Goal: Check status

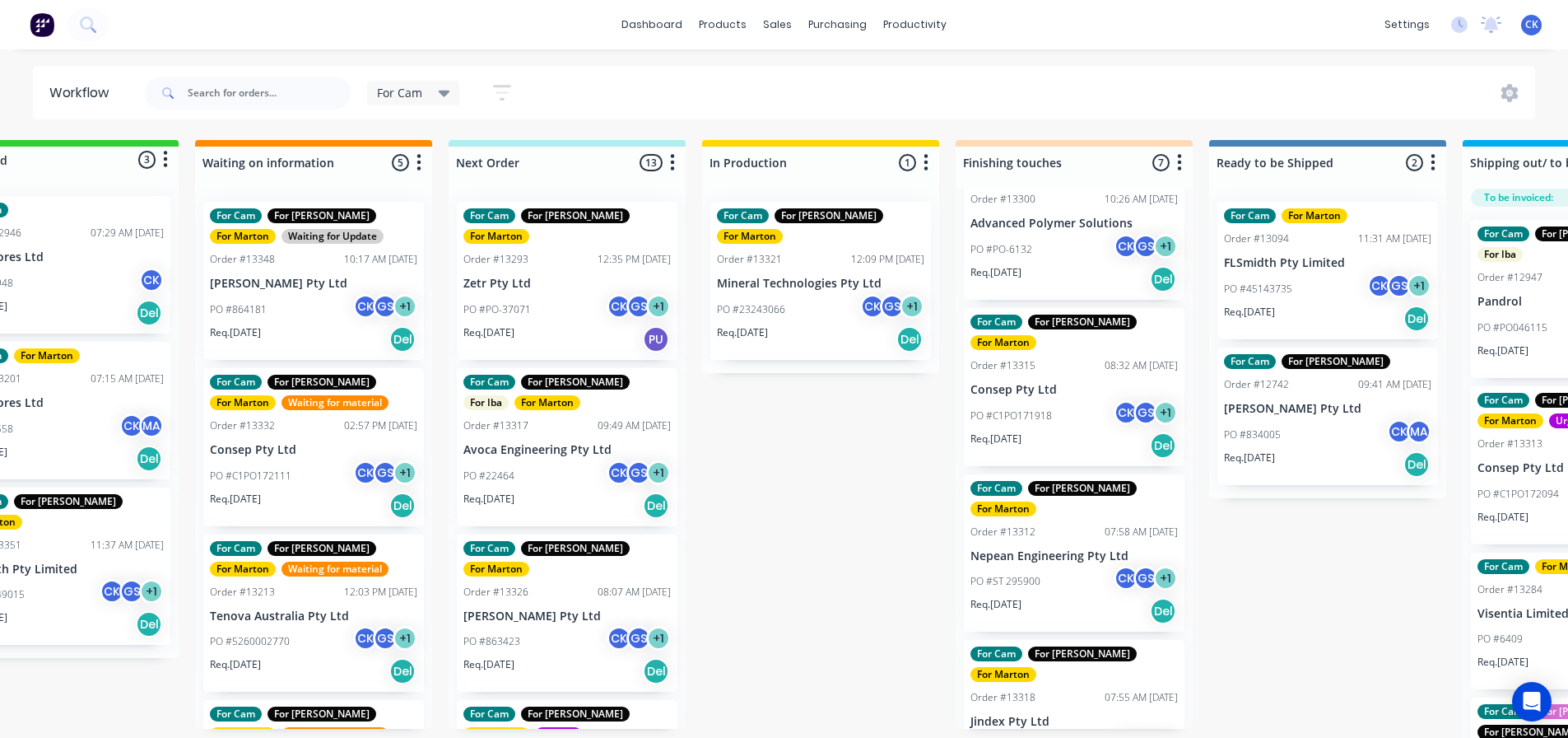
scroll to position [82, 0]
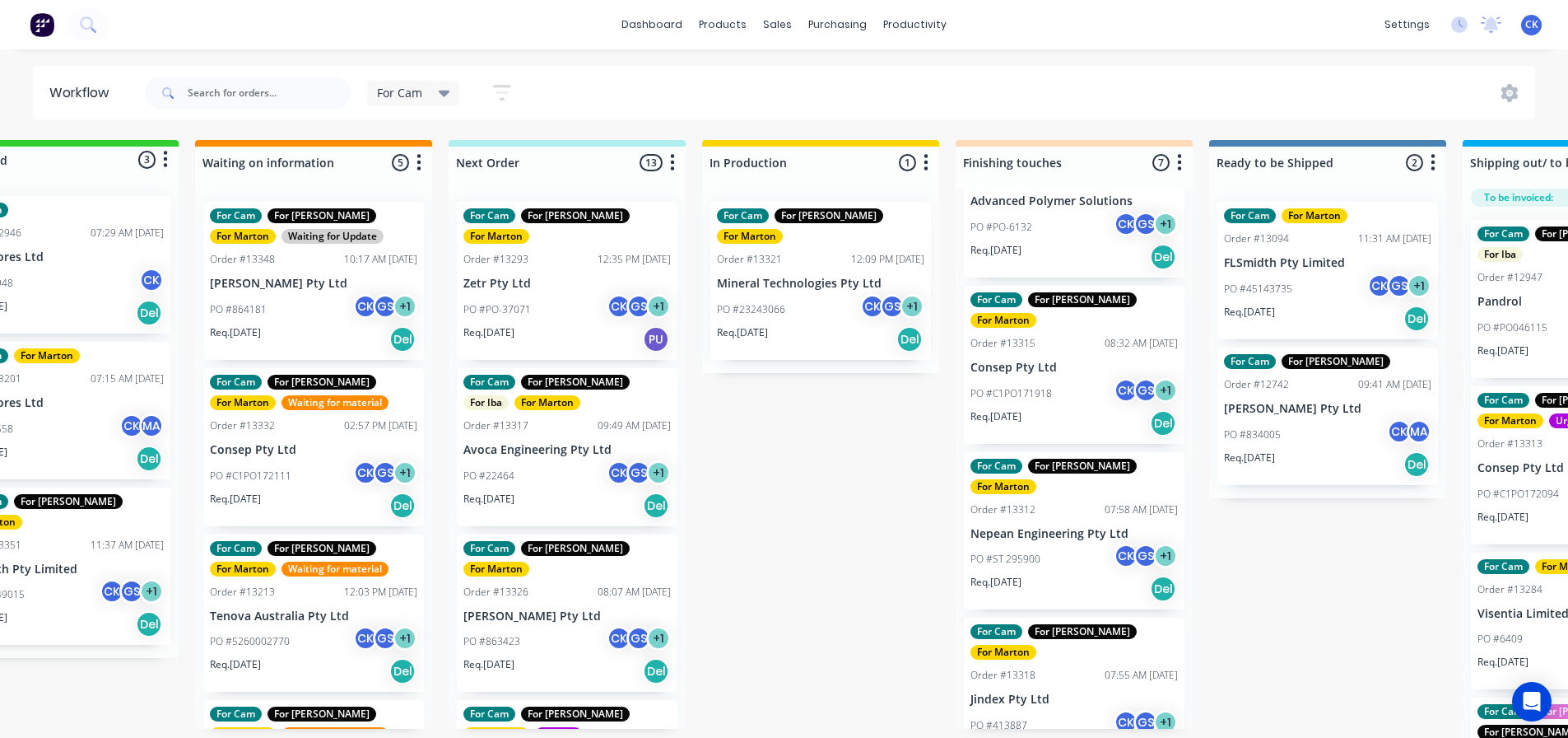
drag, startPoint x: 889, startPoint y: 532, endPoint x: 885, endPoint y: 522, distance: 10.8
click at [888, 531] on div "Submitted 3 Status colour #32CD32 hex #32CD32 Save Cancel Summaries Total order…" at bounding box center [1028, 443] width 2268 height 607
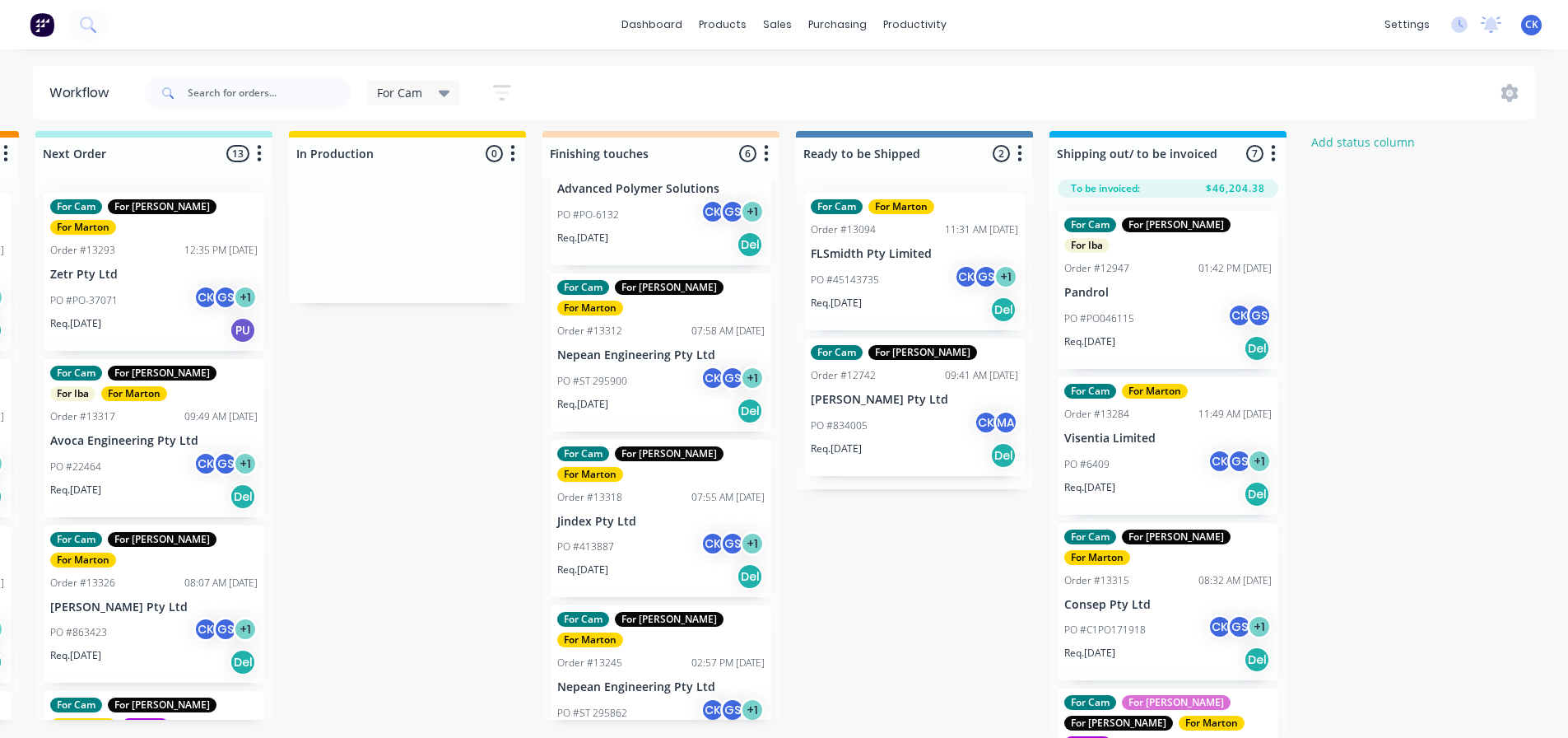
scroll to position [165, 0]
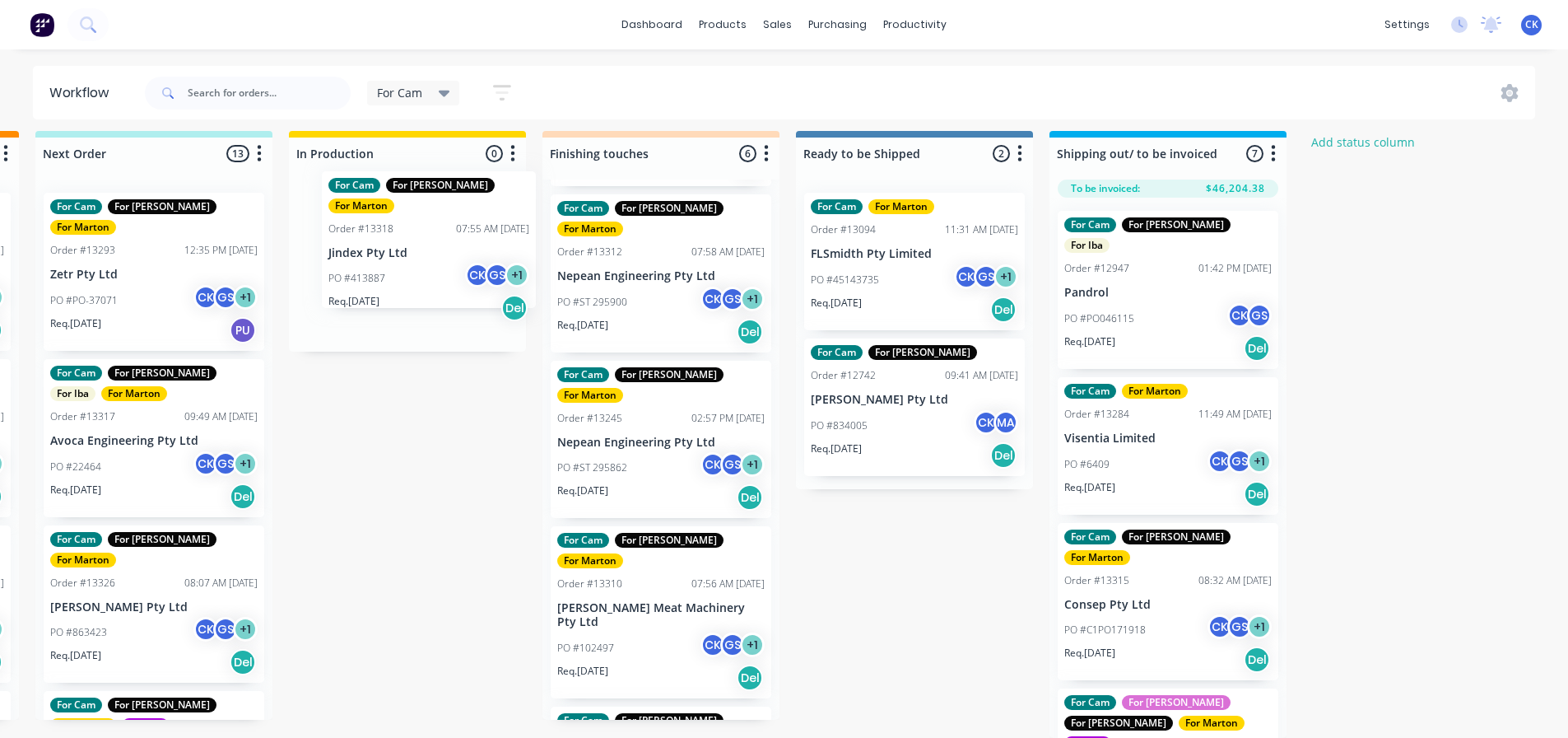
drag, startPoint x: 584, startPoint y: 383, endPoint x: 412, endPoint y: 258, distance: 212.6
click at [412, 258] on div "Submitted 3 Status colour #32CD32 hex #32CD32 Save Cancel Summaries Total order…" at bounding box center [614, 434] width 2268 height 607
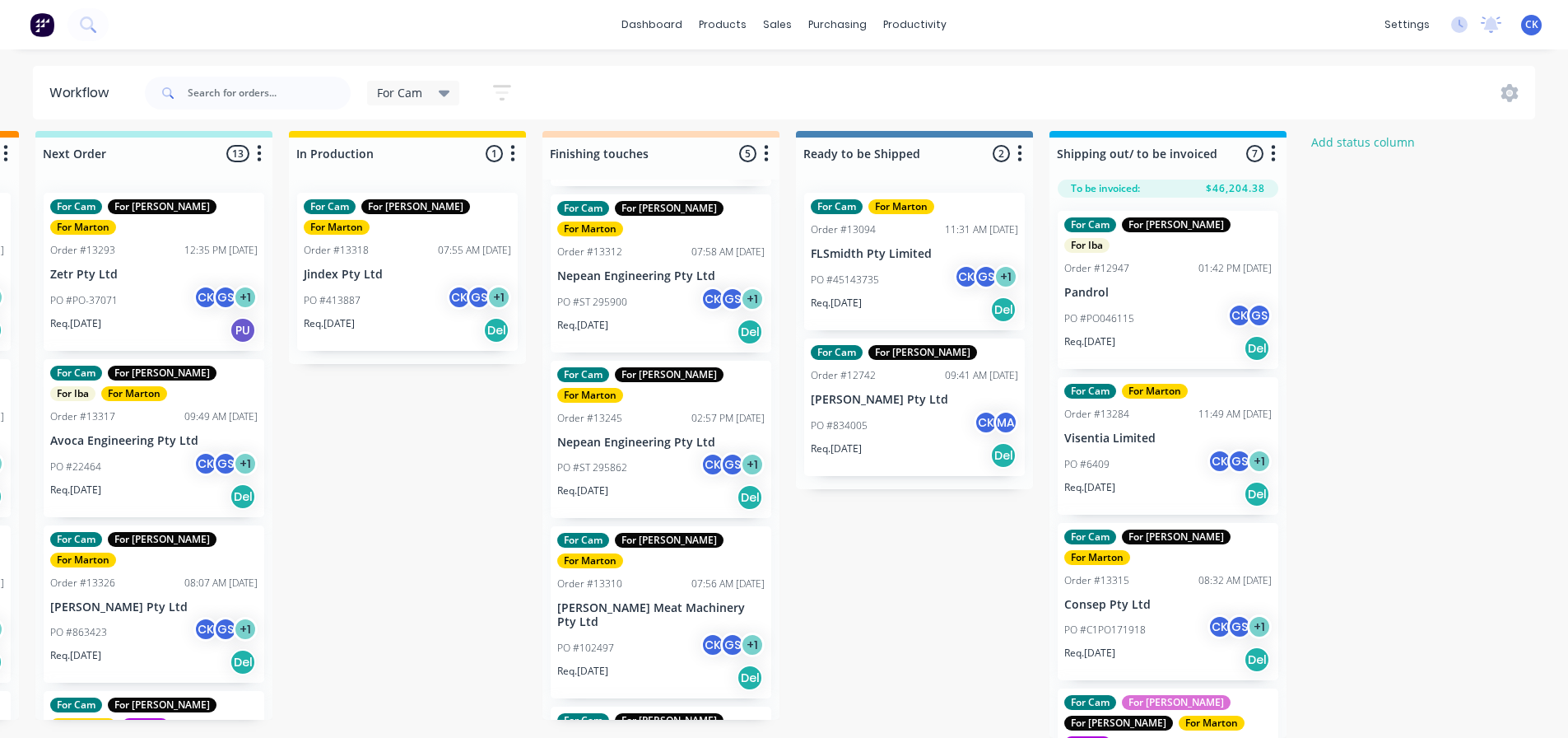
click at [642, 453] on div "PO #ST 295862 CK GS + 1" at bounding box center [661, 468] width 207 height 32
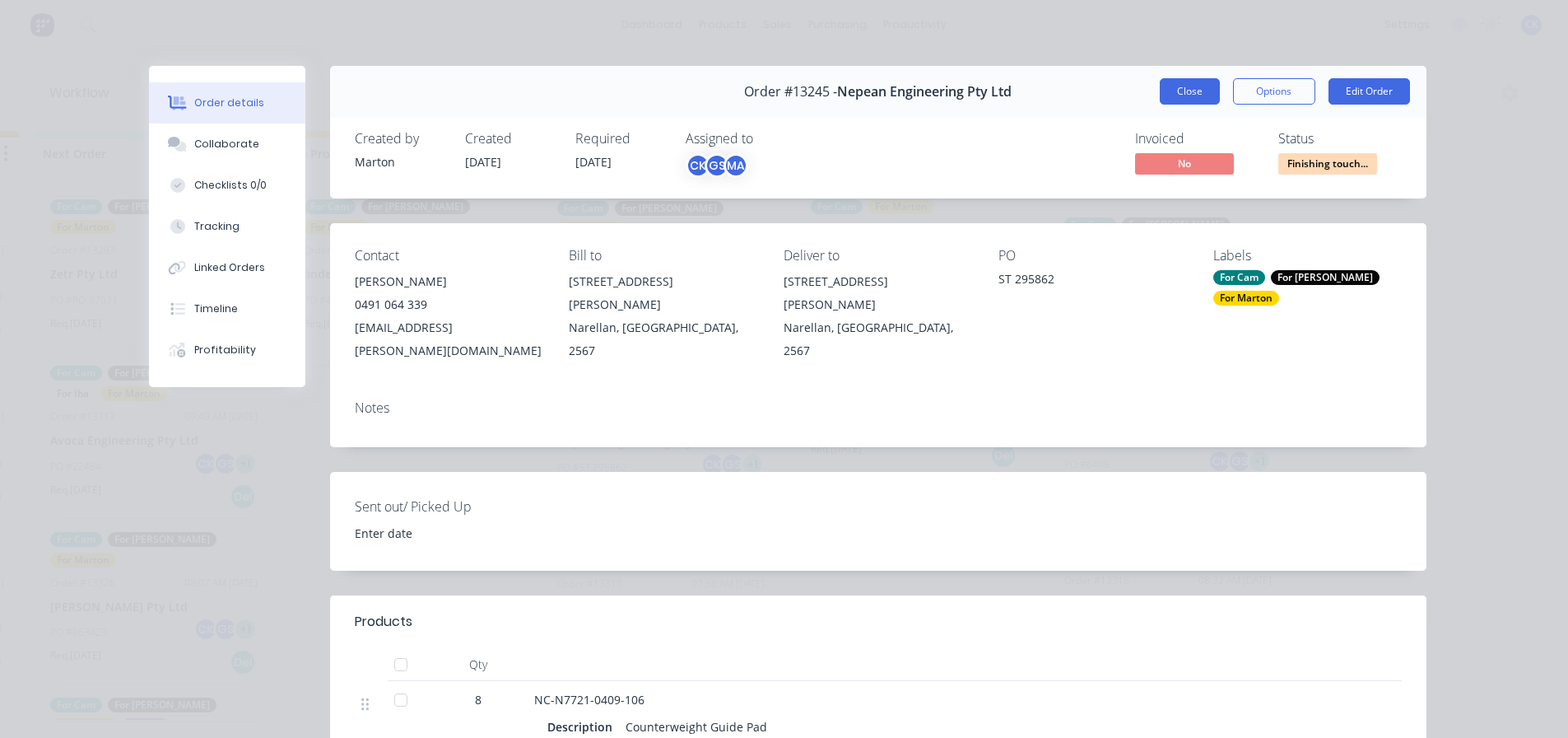
click at [1207, 90] on button "Close" at bounding box center [1190, 91] width 60 height 26
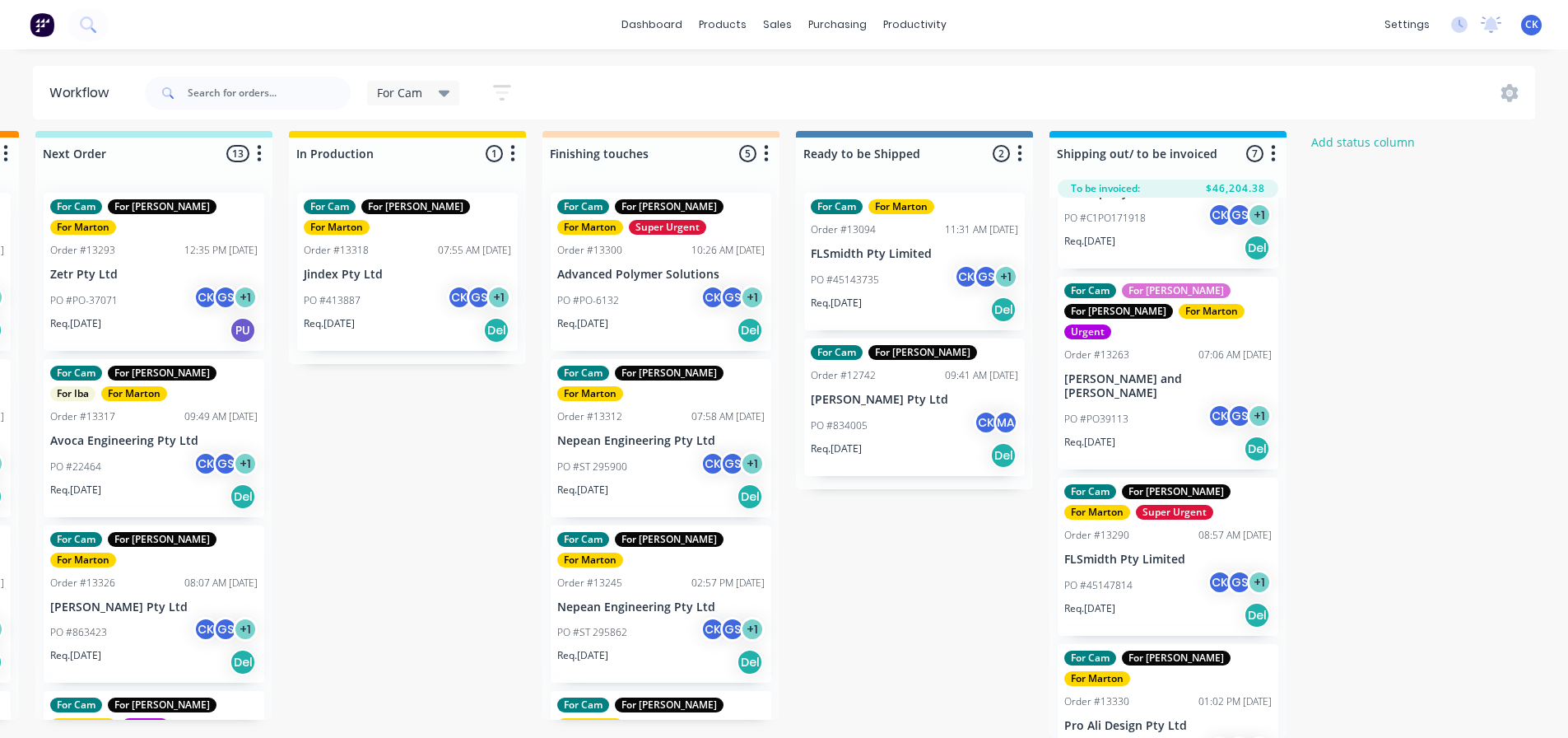
scroll to position [0, 0]
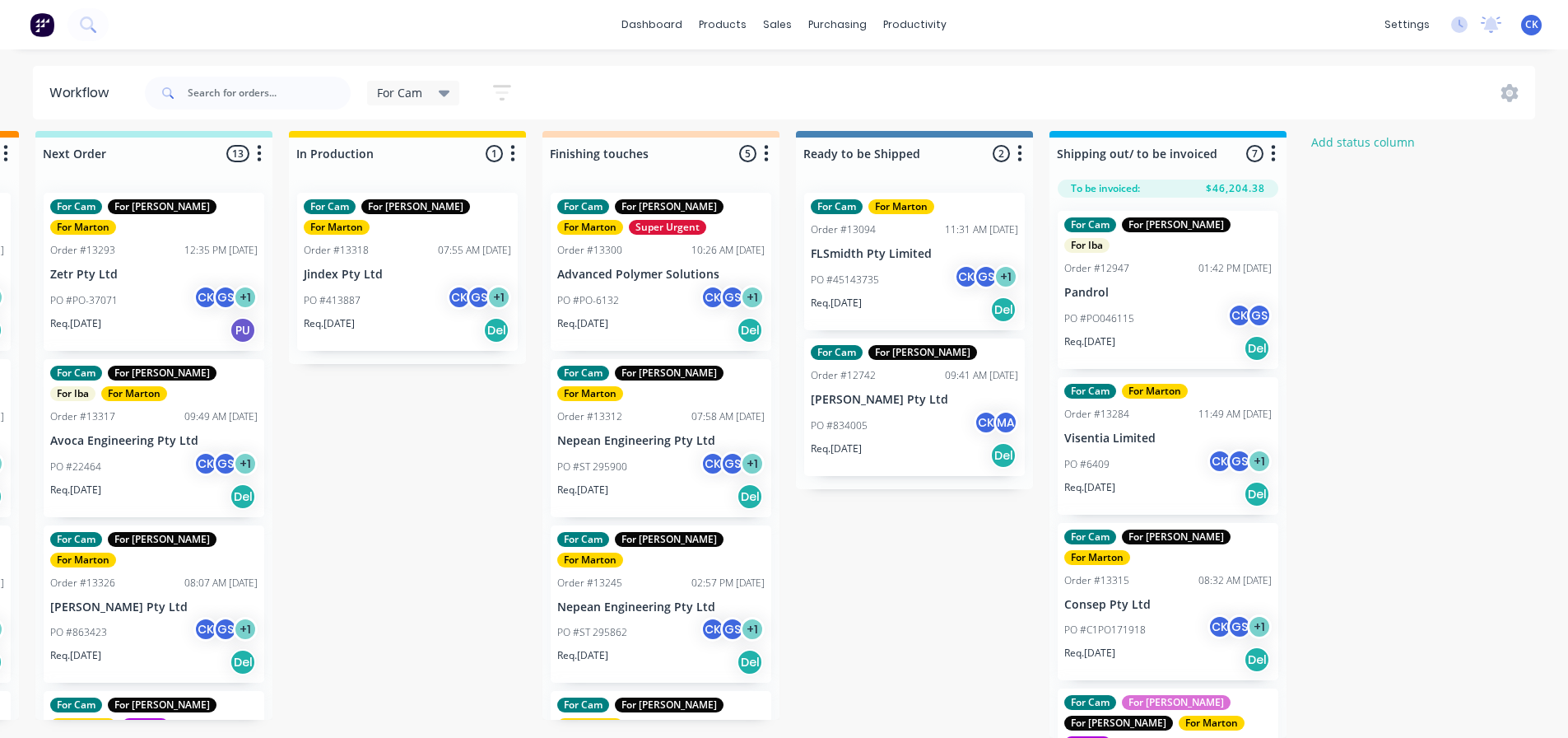
click at [668, 318] on div "Req. 12/09/25 Del" at bounding box center [661, 330] width 207 height 28
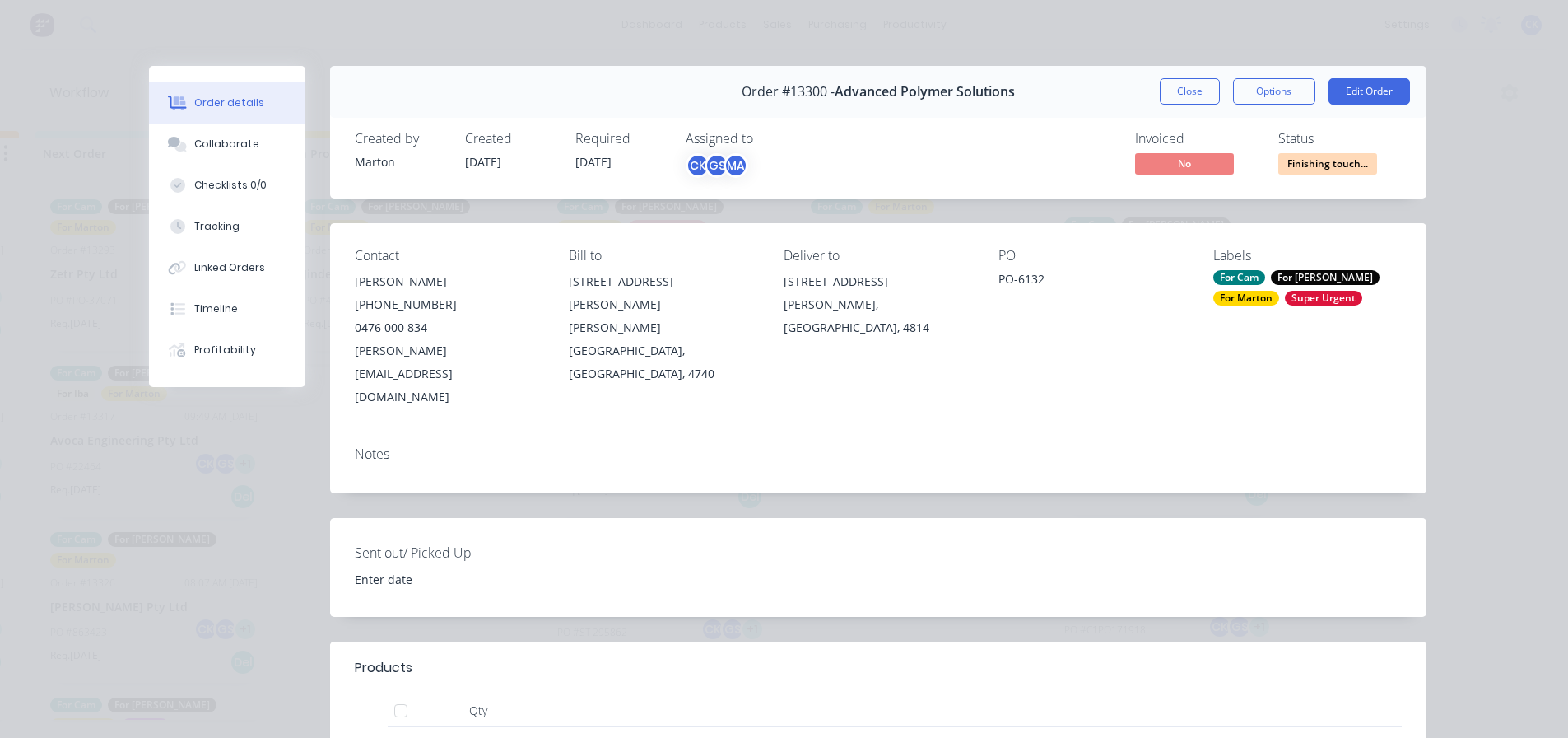
click at [1174, 92] on button "Close" at bounding box center [1190, 91] width 60 height 26
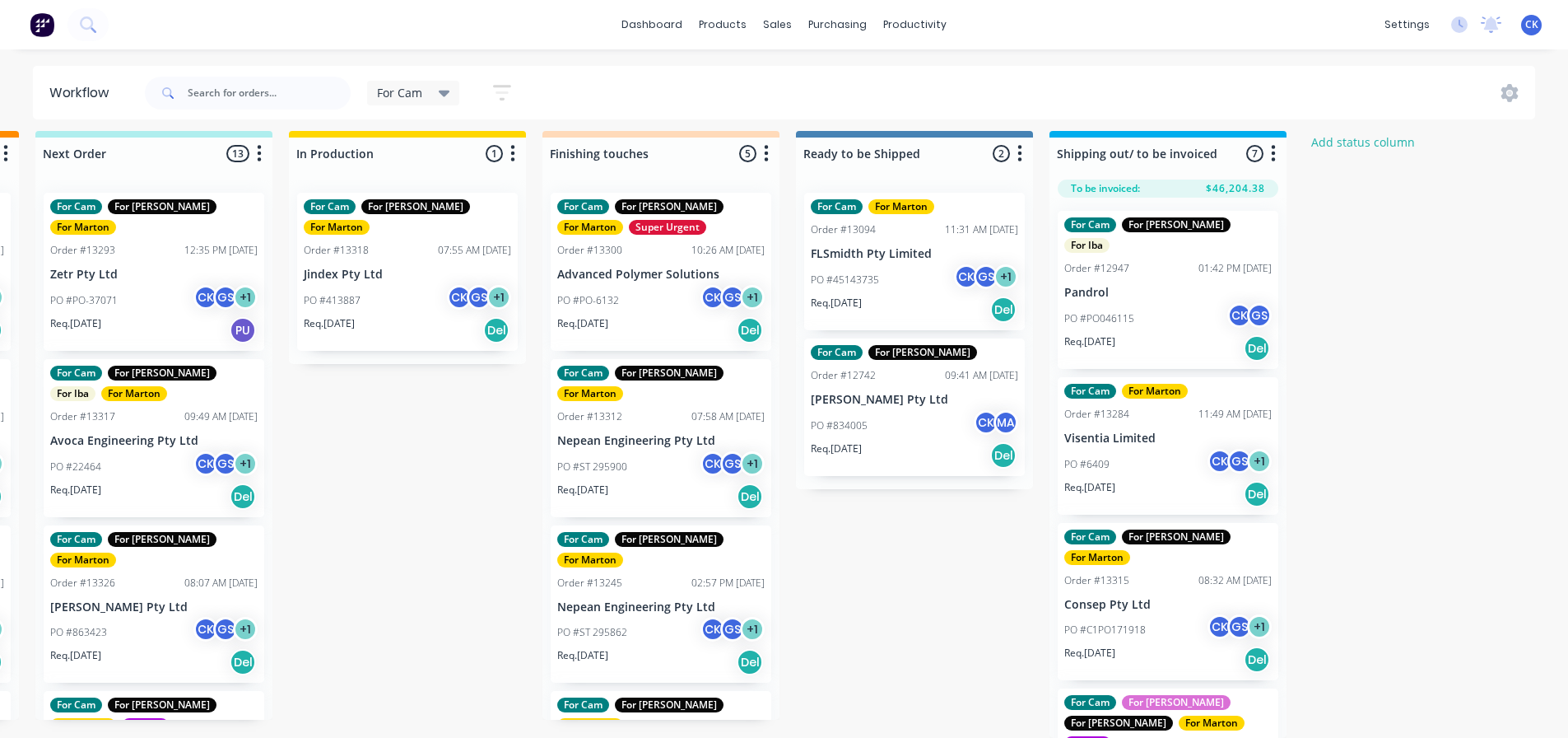
click at [648, 452] on div "PO #ST 295900 CK GS + 1" at bounding box center [661, 467] width 207 height 32
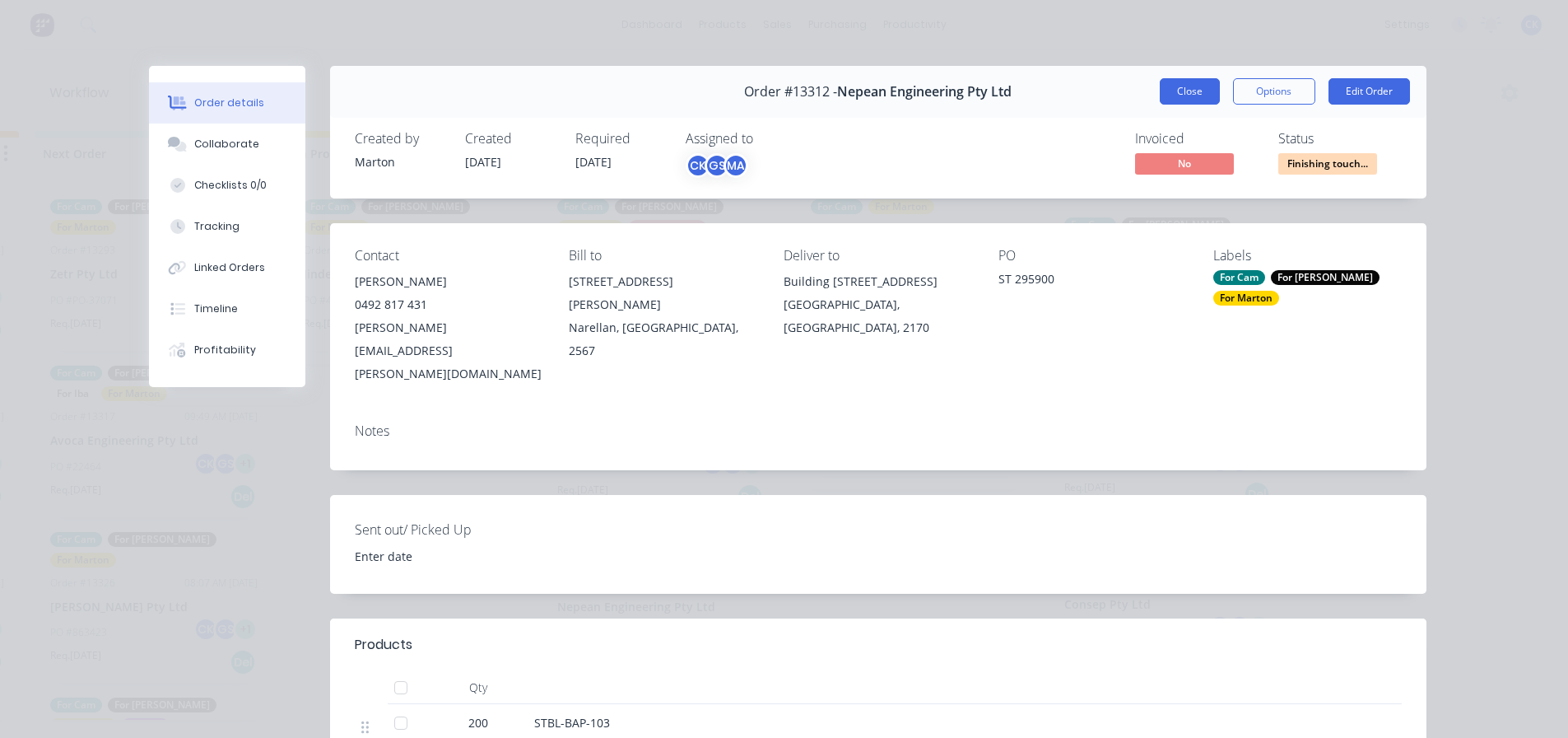
click at [1171, 95] on button "Close" at bounding box center [1190, 91] width 60 height 26
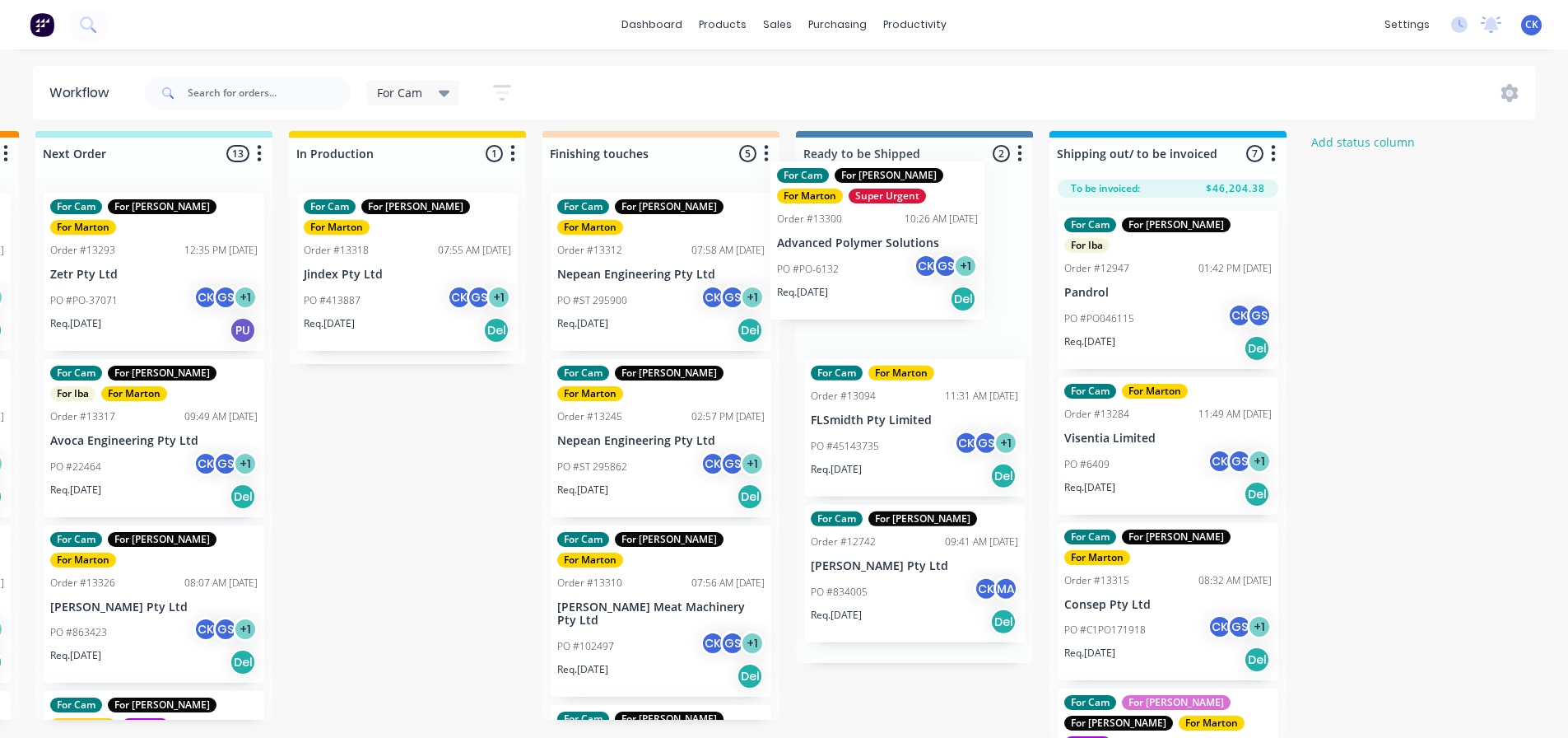
drag, startPoint x: 639, startPoint y: 280, endPoint x: 863, endPoint y: 261, distance: 224.8
click at [863, 261] on div "Submitted 3 Status colour #32CD32 hex #32CD32 Save Cancel Summaries Total order…" at bounding box center [614, 434] width 2268 height 607
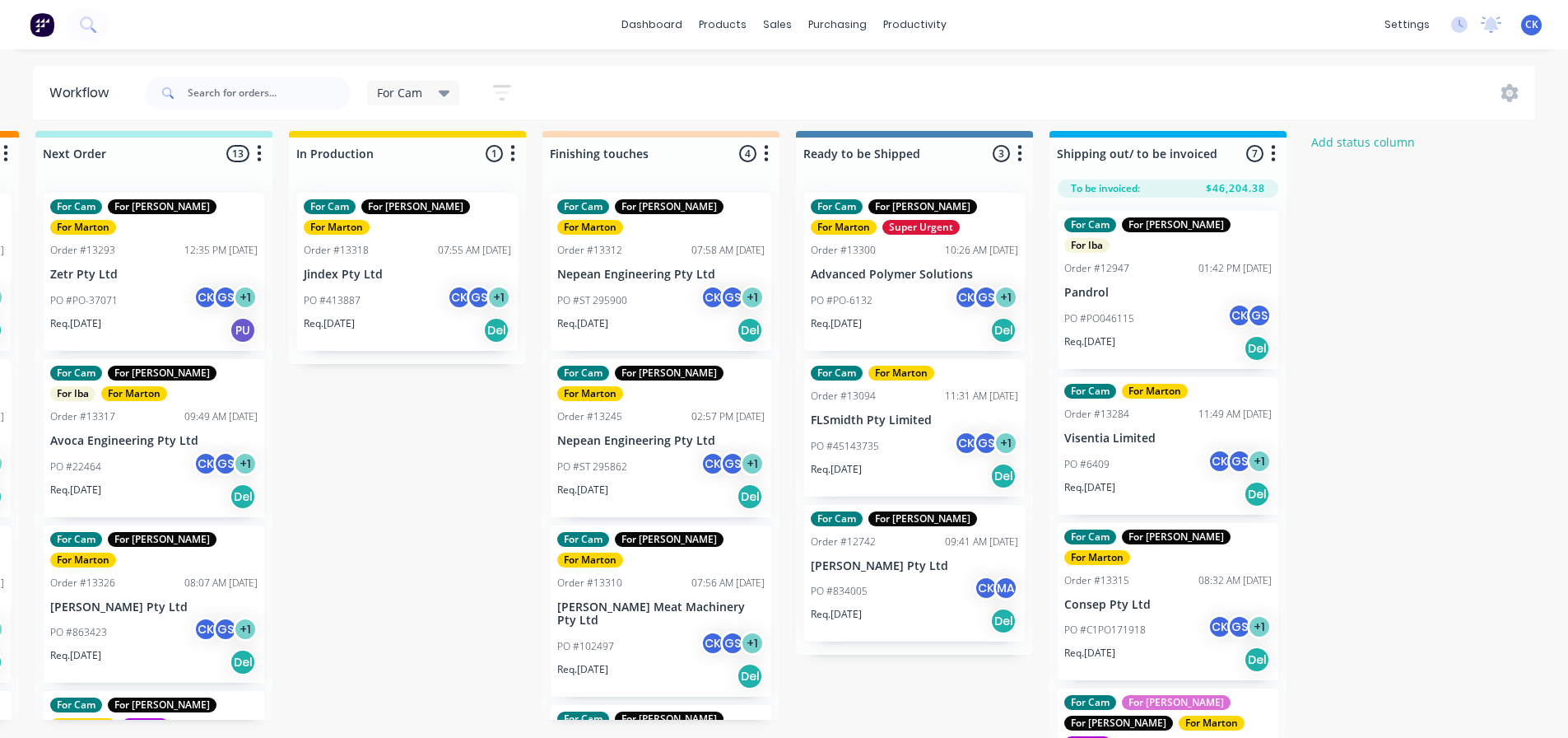
click at [653, 285] on div "PO #ST 295900 CK GS + 1" at bounding box center [661, 301] width 207 height 32
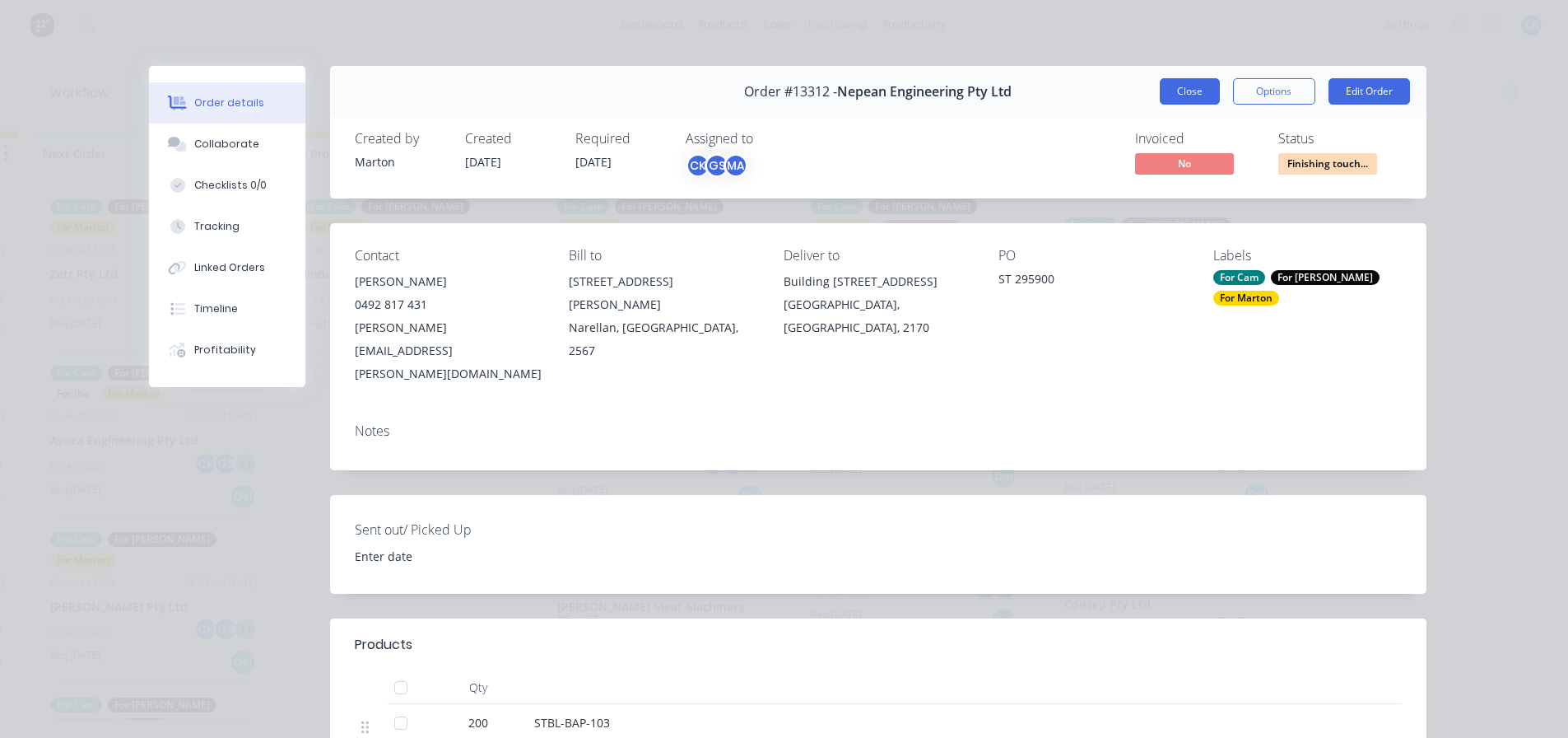
click at [1200, 89] on button "Close" at bounding box center [1190, 91] width 60 height 26
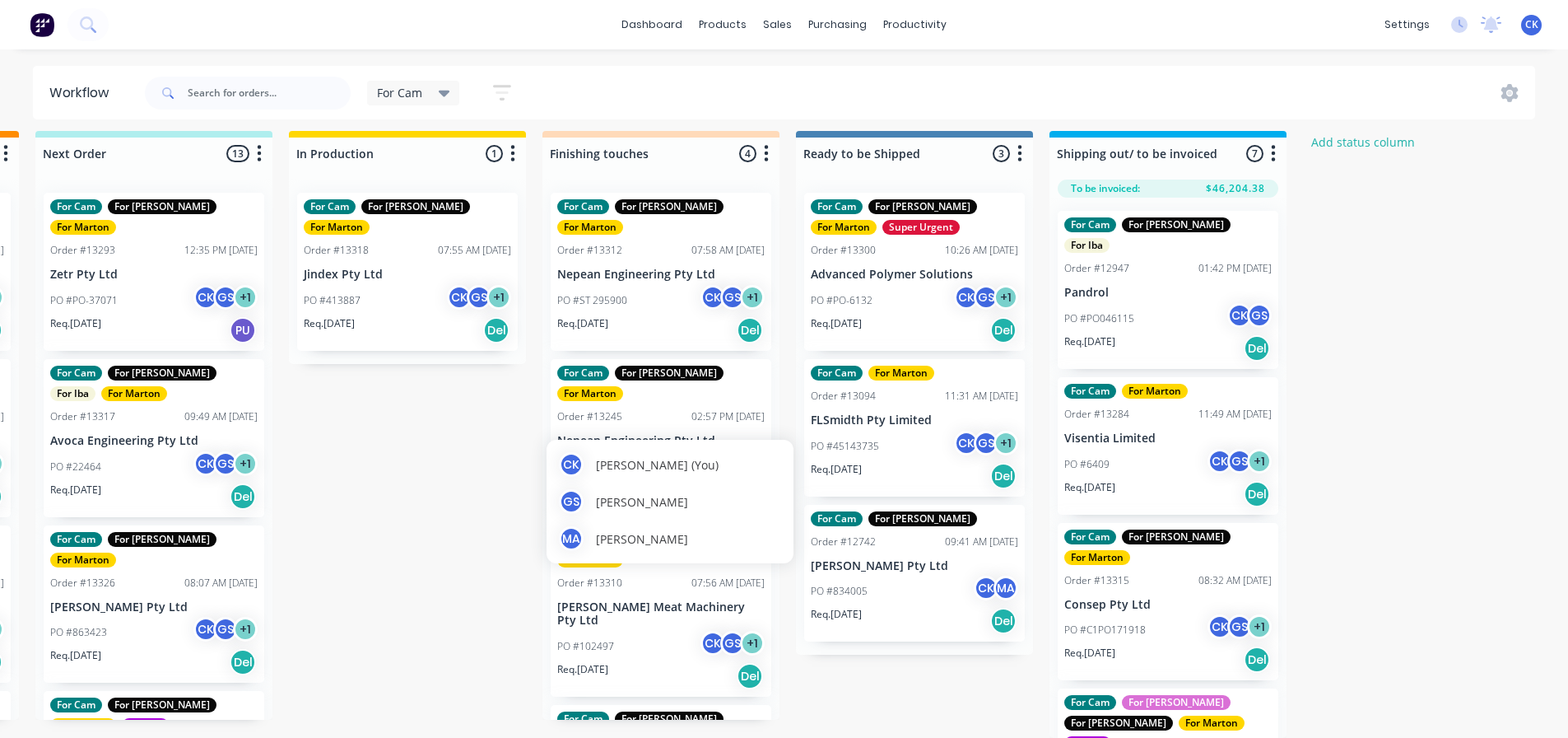
drag, startPoint x: 655, startPoint y: 433, endPoint x: 665, endPoint y: 424, distance: 13.5
click at [655, 439] on div "CK Cameron Kotthoff (You) GS Gergely Szabo MA Marton Agocs" at bounding box center [670, 501] width 247 height 123
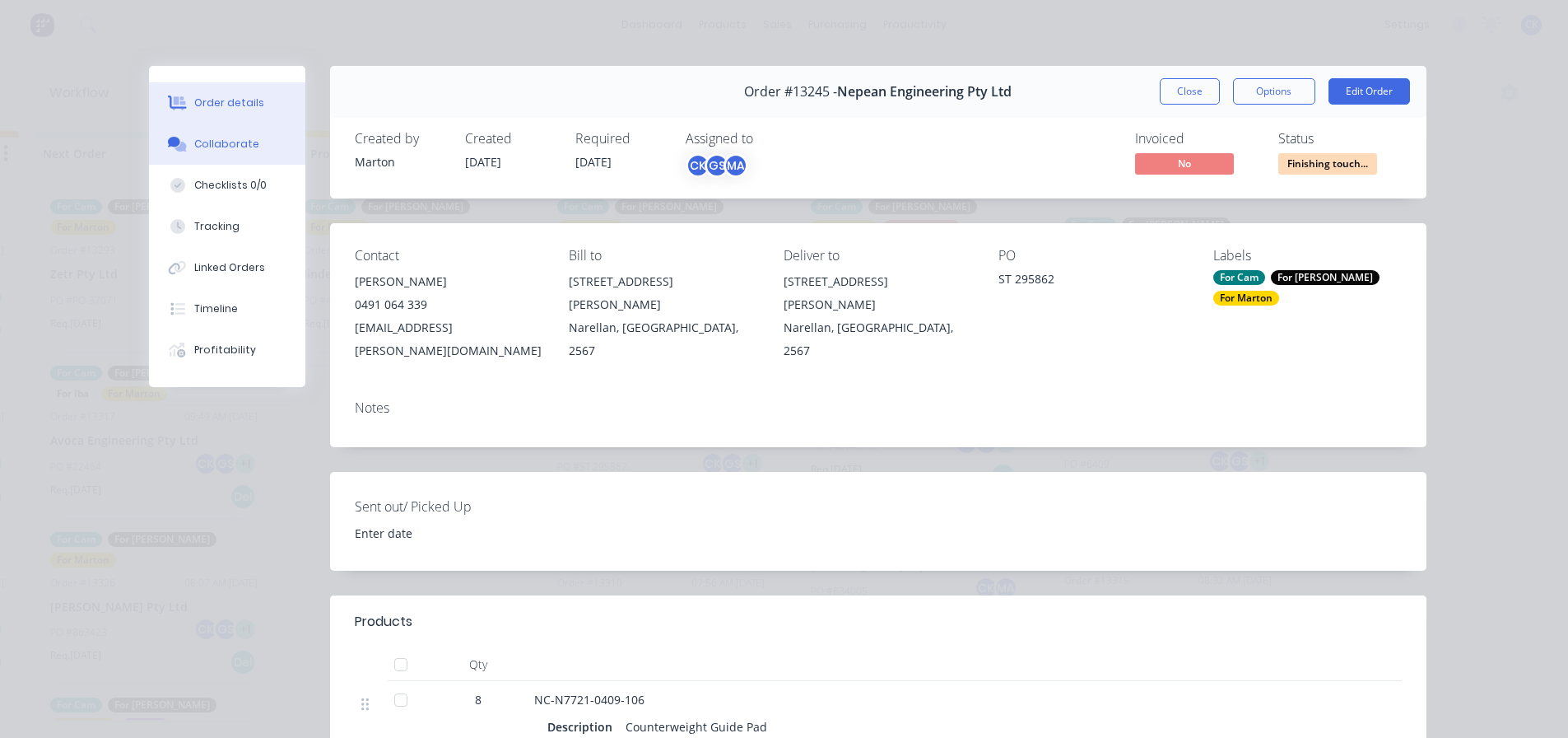
click at [228, 137] on div "Collaborate" at bounding box center [227, 144] width 65 height 15
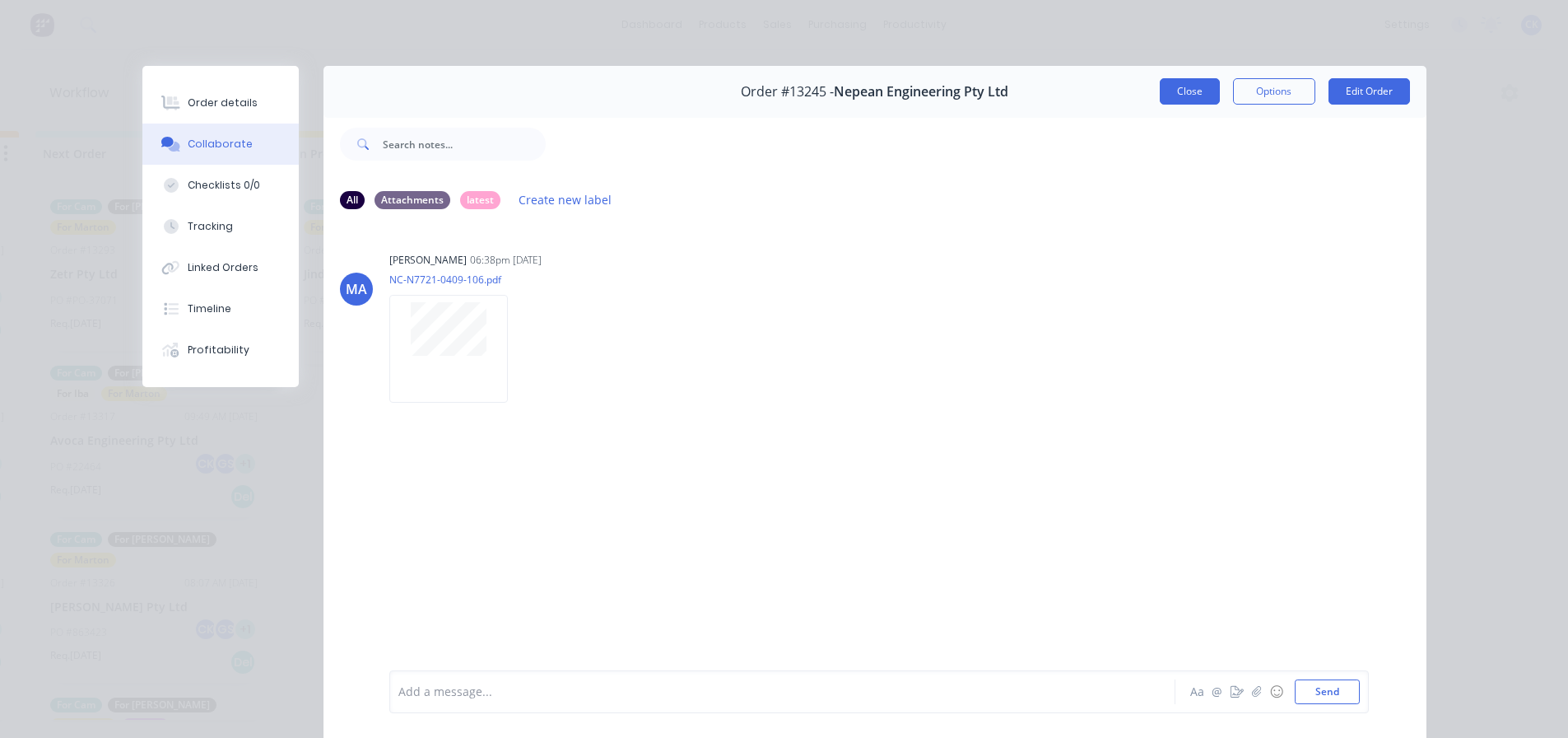
click at [1189, 96] on button "Close" at bounding box center [1190, 91] width 60 height 26
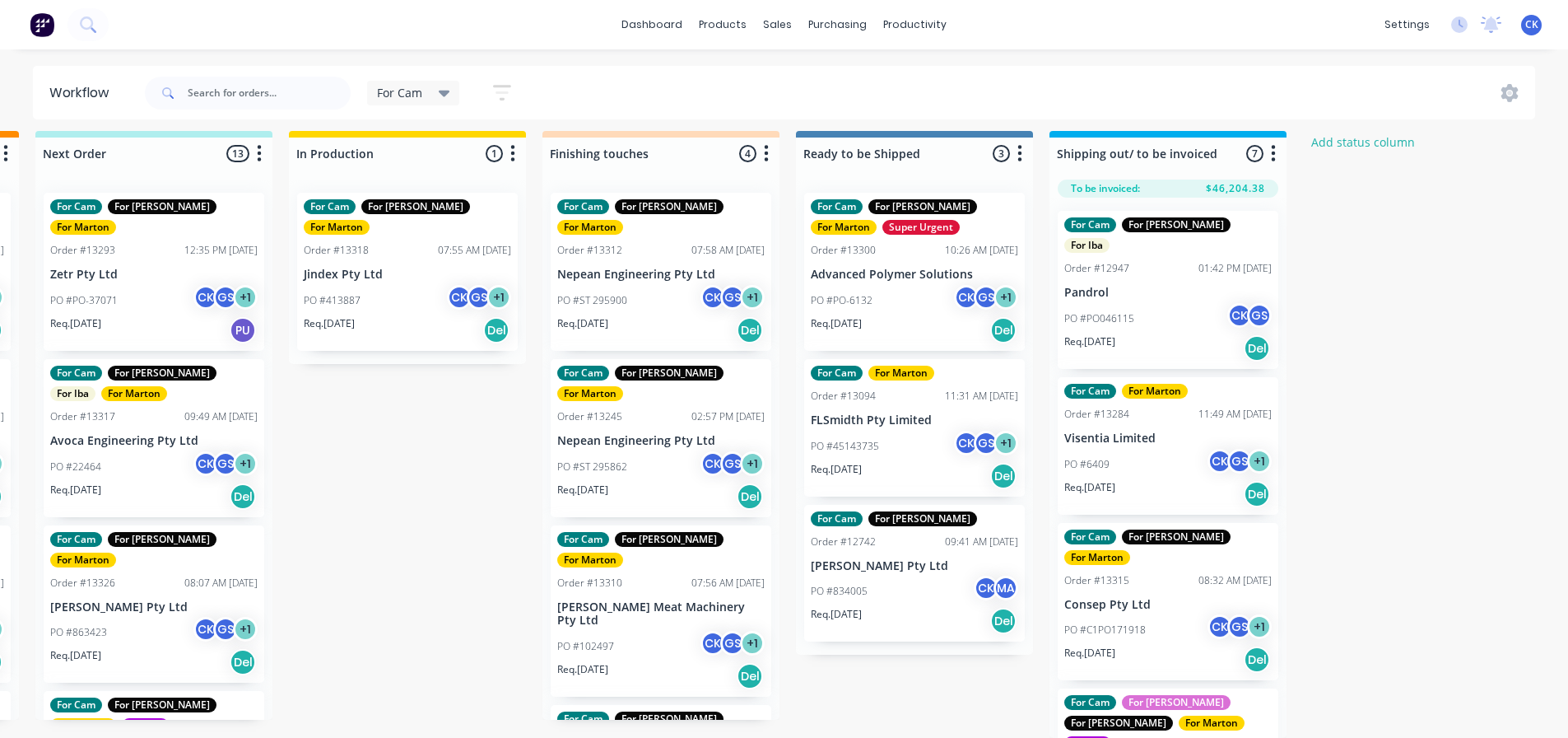
scroll to position [48, 0]
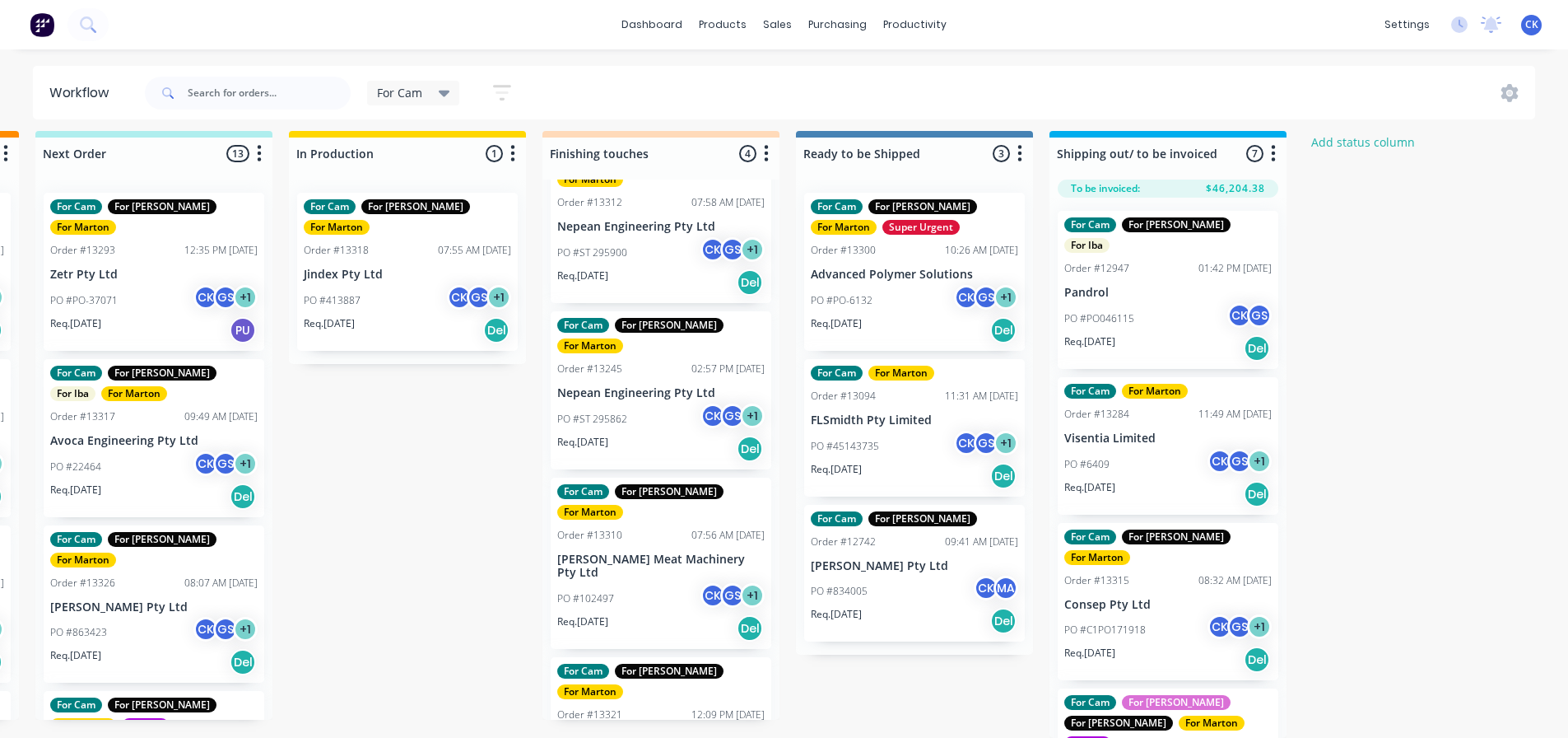
click at [662, 583] on div "PO #102497 CK GS + 1" at bounding box center [661, 599] width 207 height 32
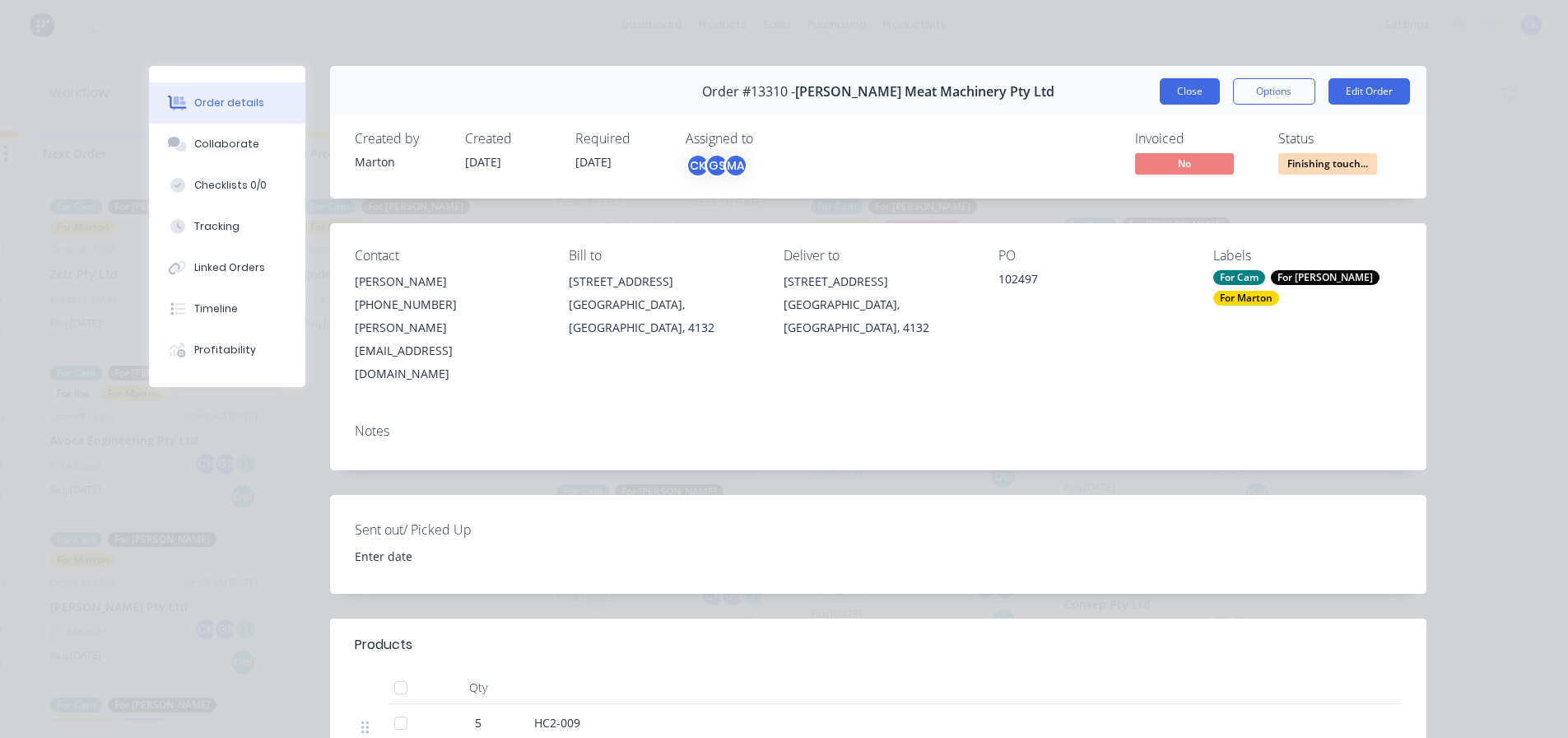
click at [1166, 95] on button "Close" at bounding box center [1190, 91] width 60 height 26
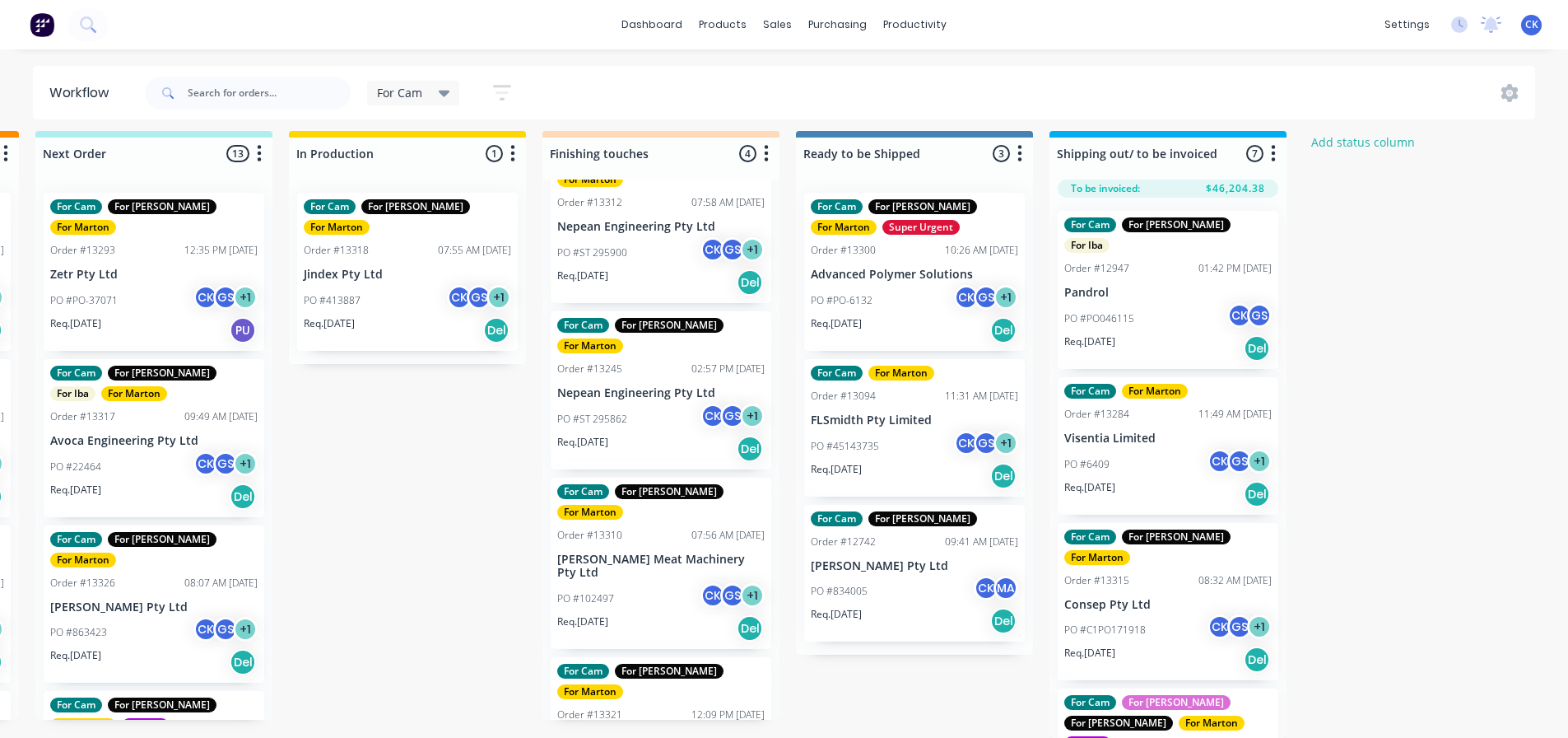
click at [662, 435] on div "Req. 25/09/25 Del" at bounding box center [661, 449] width 207 height 28
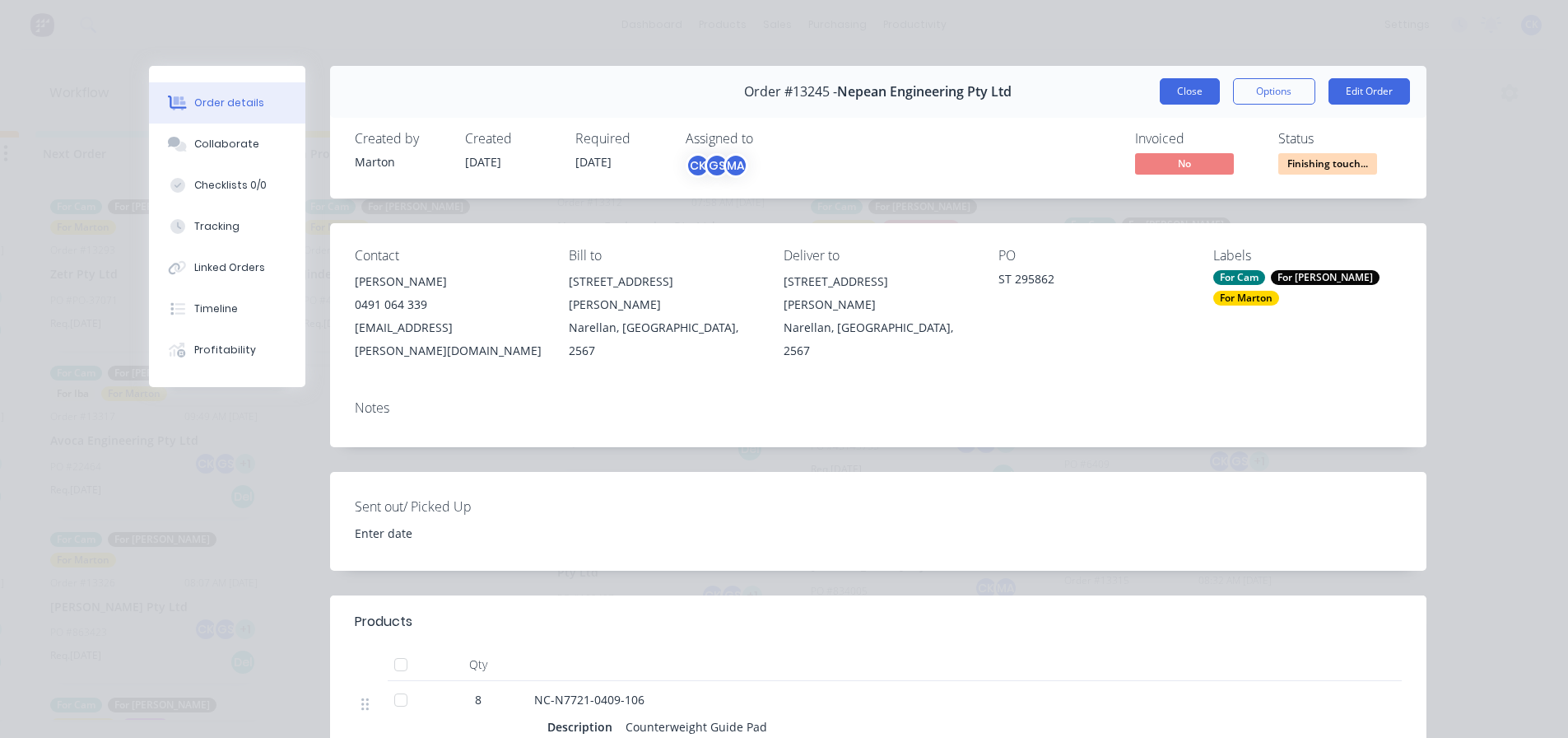
click at [1170, 90] on button "Close" at bounding box center [1190, 91] width 60 height 26
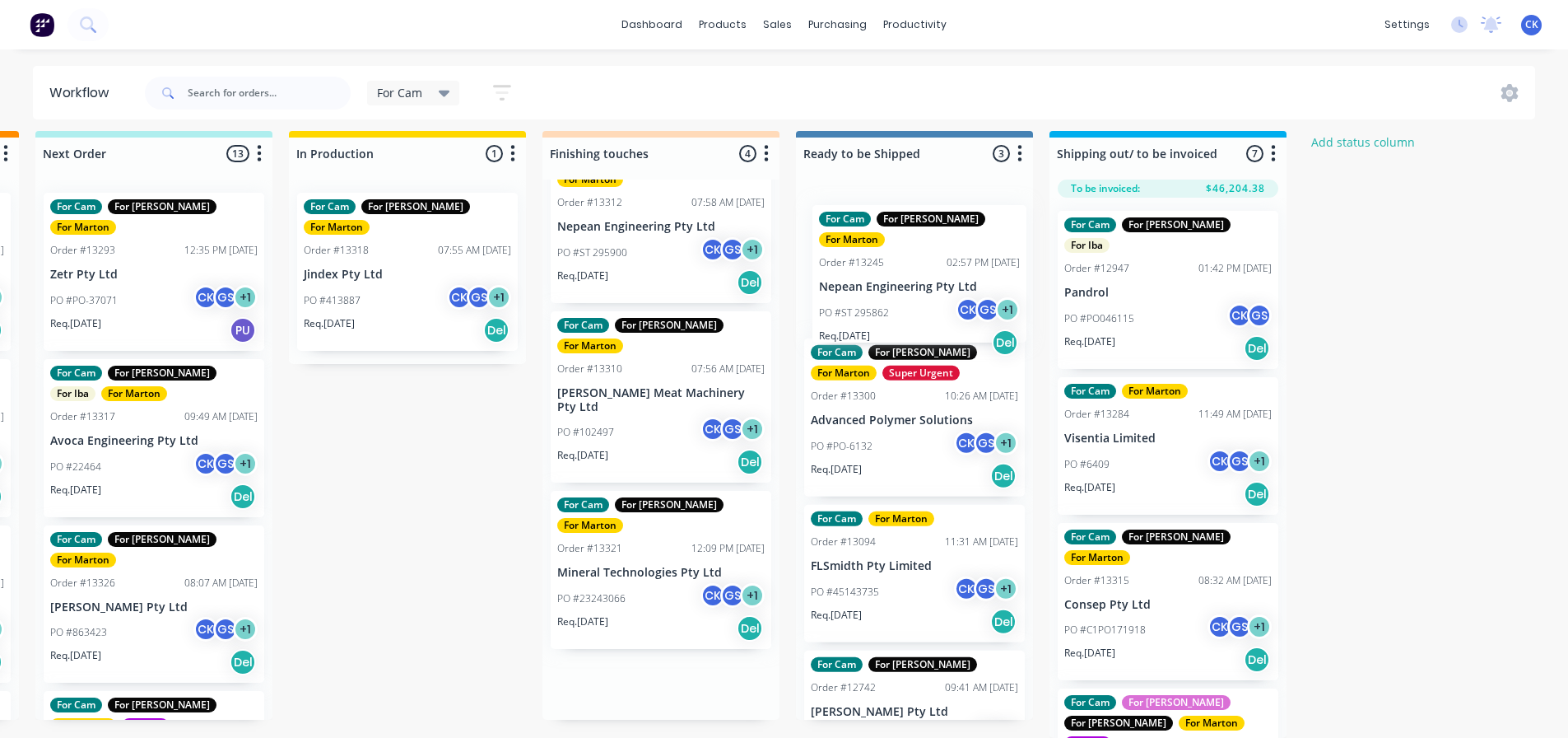
drag, startPoint x: 657, startPoint y: 351, endPoint x: 925, endPoint y: 277, distance: 278.0
click at [925, 277] on div "Submitted 3 Status colour #32CD32 hex #32CD32 Save Cancel Summaries Total order…" at bounding box center [614, 434] width 2268 height 607
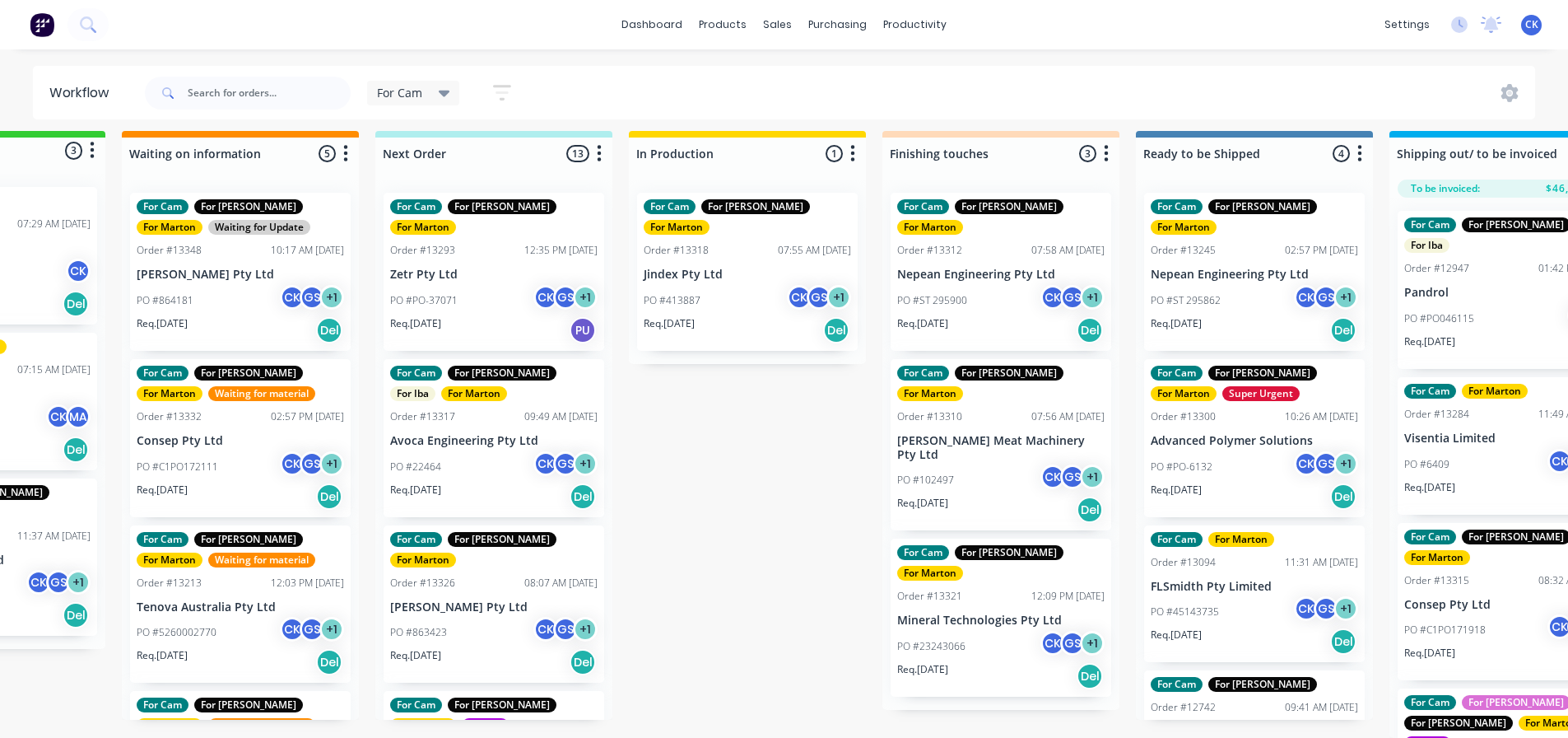
scroll to position [21, 164]
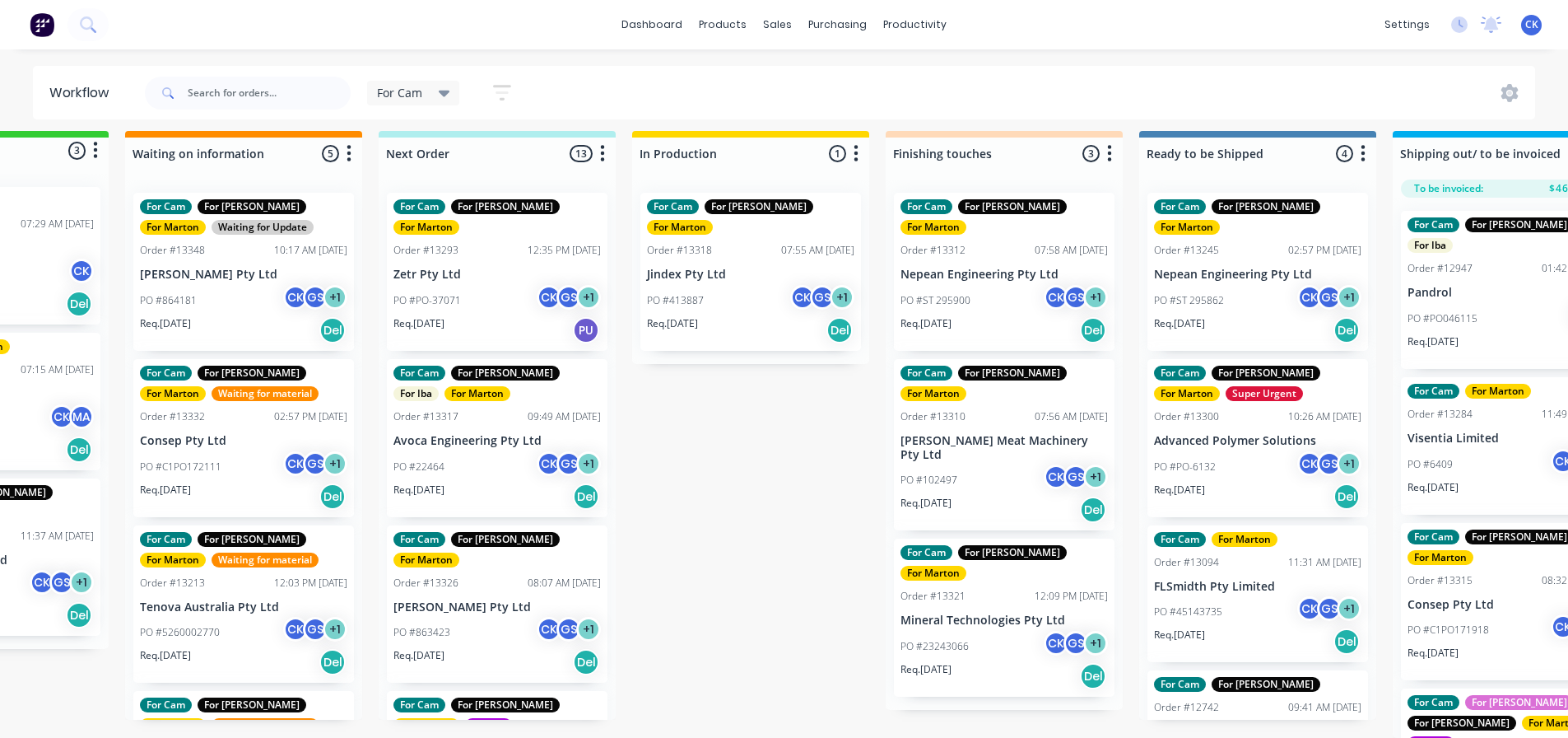
click at [485, 313] on div "For Cam For Gary For Marton Order #13293 12:35 PM 18/09/25 Zetr Pty Ltd PO #PO-…" at bounding box center [497, 271] width 220 height 158
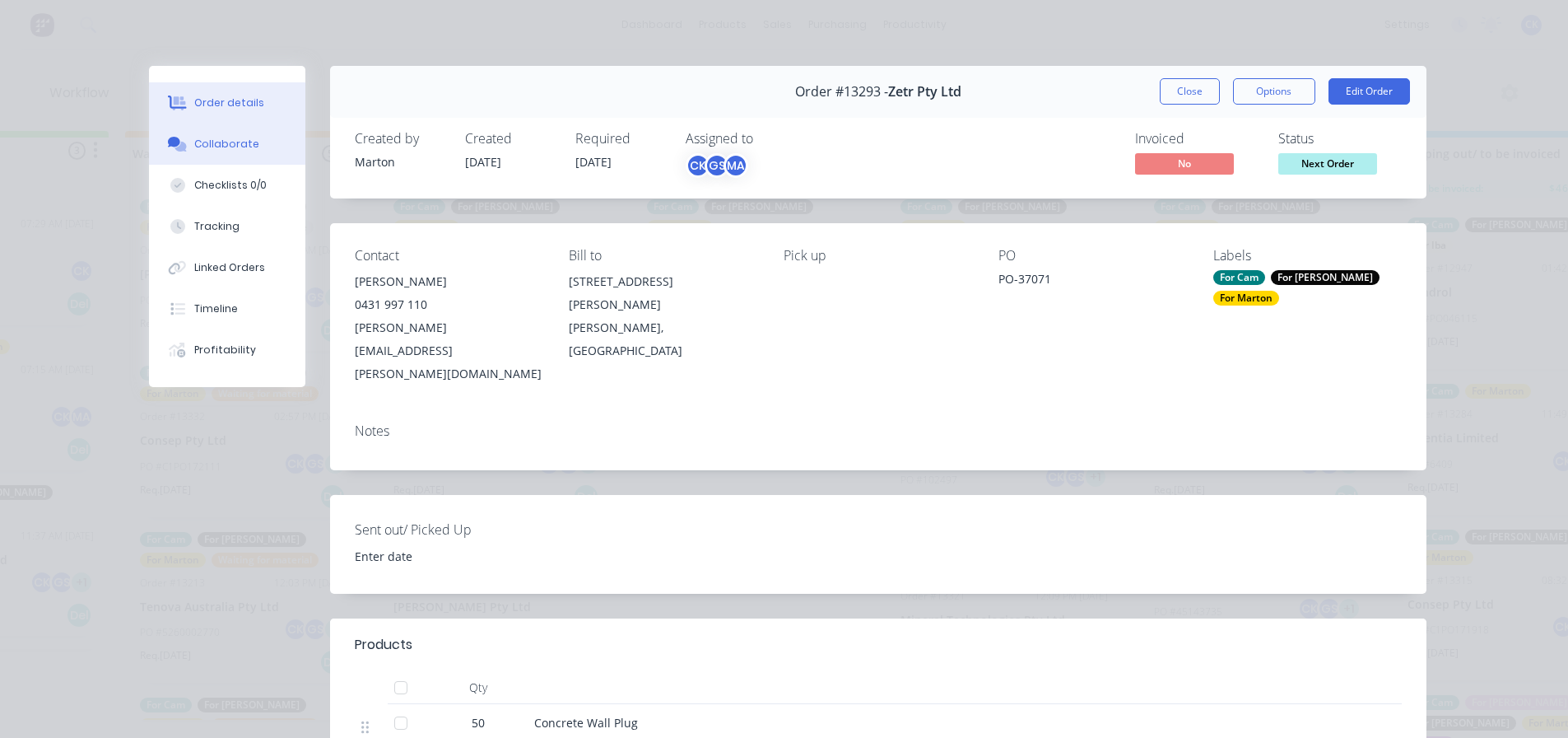
click at [216, 160] on button "Collaborate" at bounding box center [227, 144] width 157 height 41
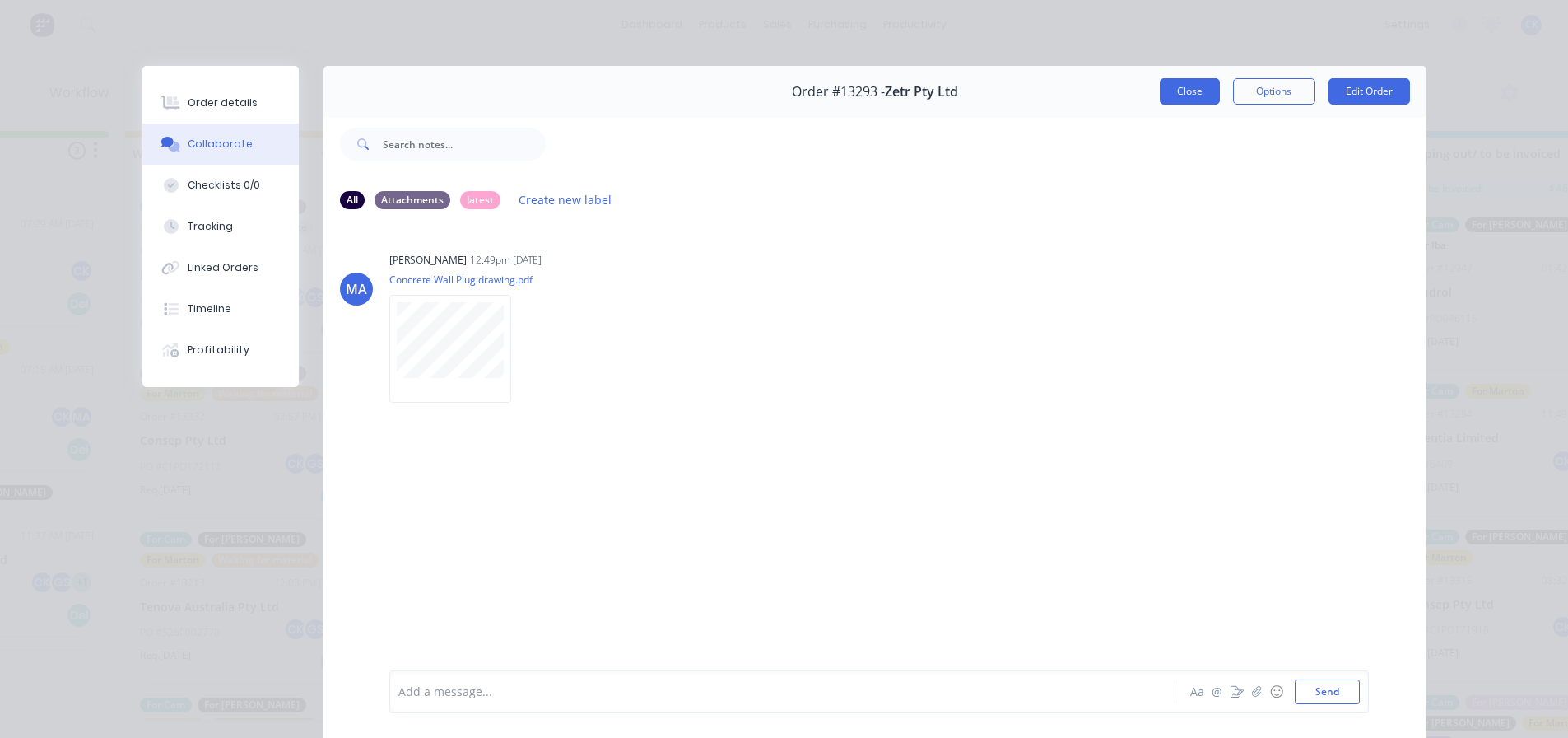
click at [1197, 87] on button "Close" at bounding box center [1190, 91] width 60 height 26
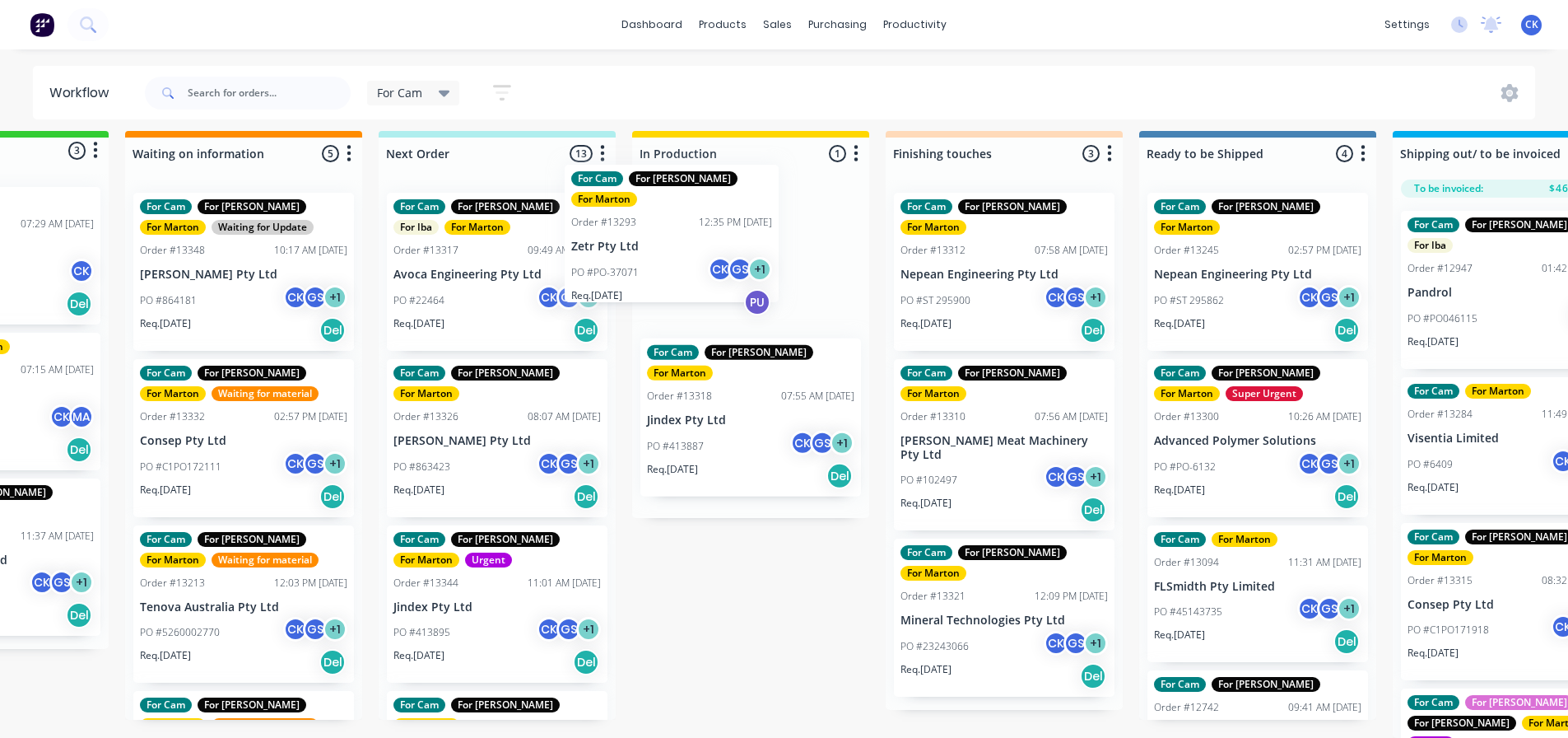
drag, startPoint x: 567, startPoint y: 238, endPoint x: 743, endPoint y: 232, distance: 176.1
click at [743, 232] on div "Submitted 3 Status colour #32CD32 hex #32CD32 Save Cancel Summaries Total order…" at bounding box center [958, 434] width 2268 height 607
